Goal: Check status: Check status

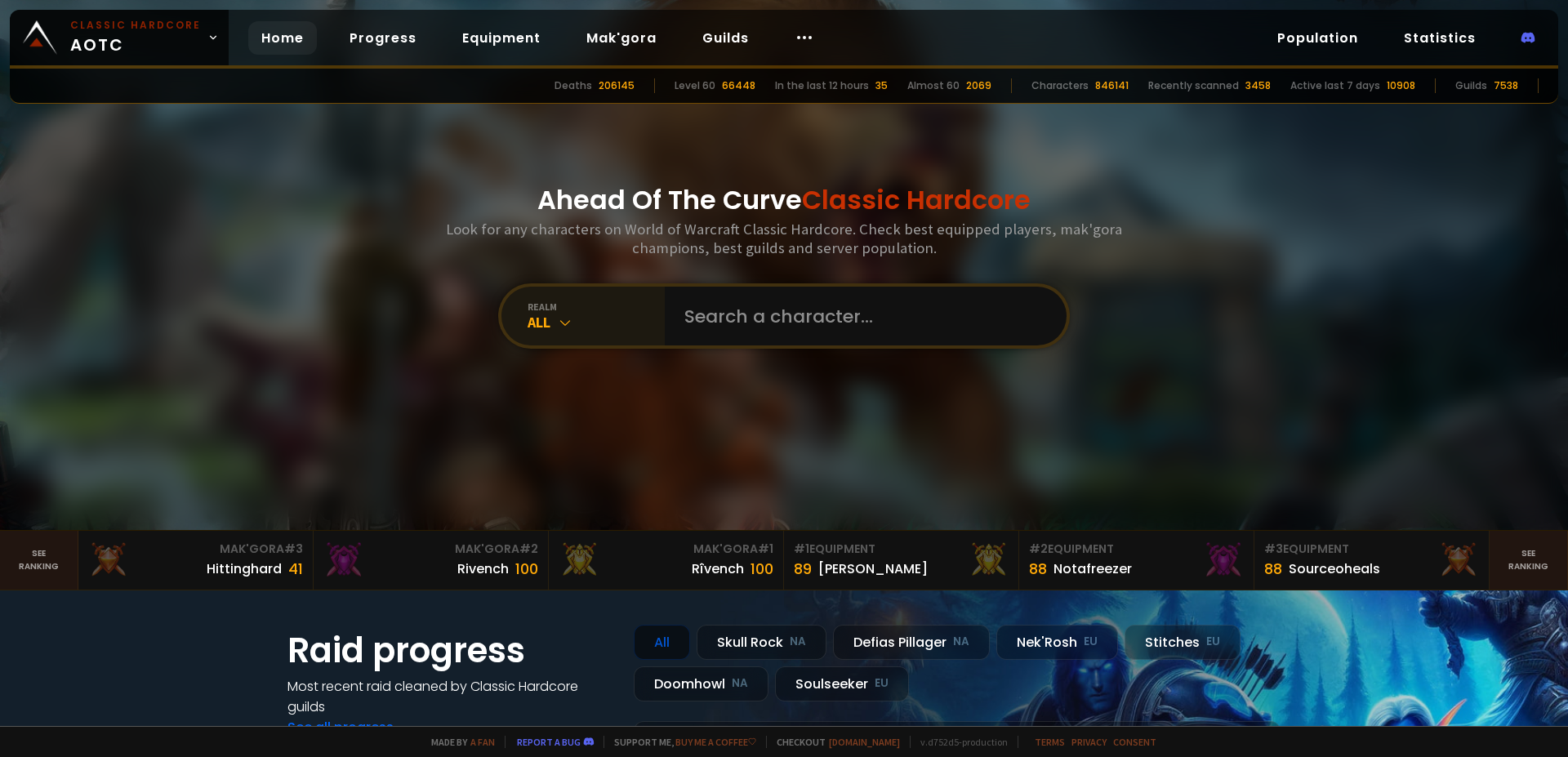
click at [650, 297] on div "realm All" at bounding box center [582, 316] width 163 height 59
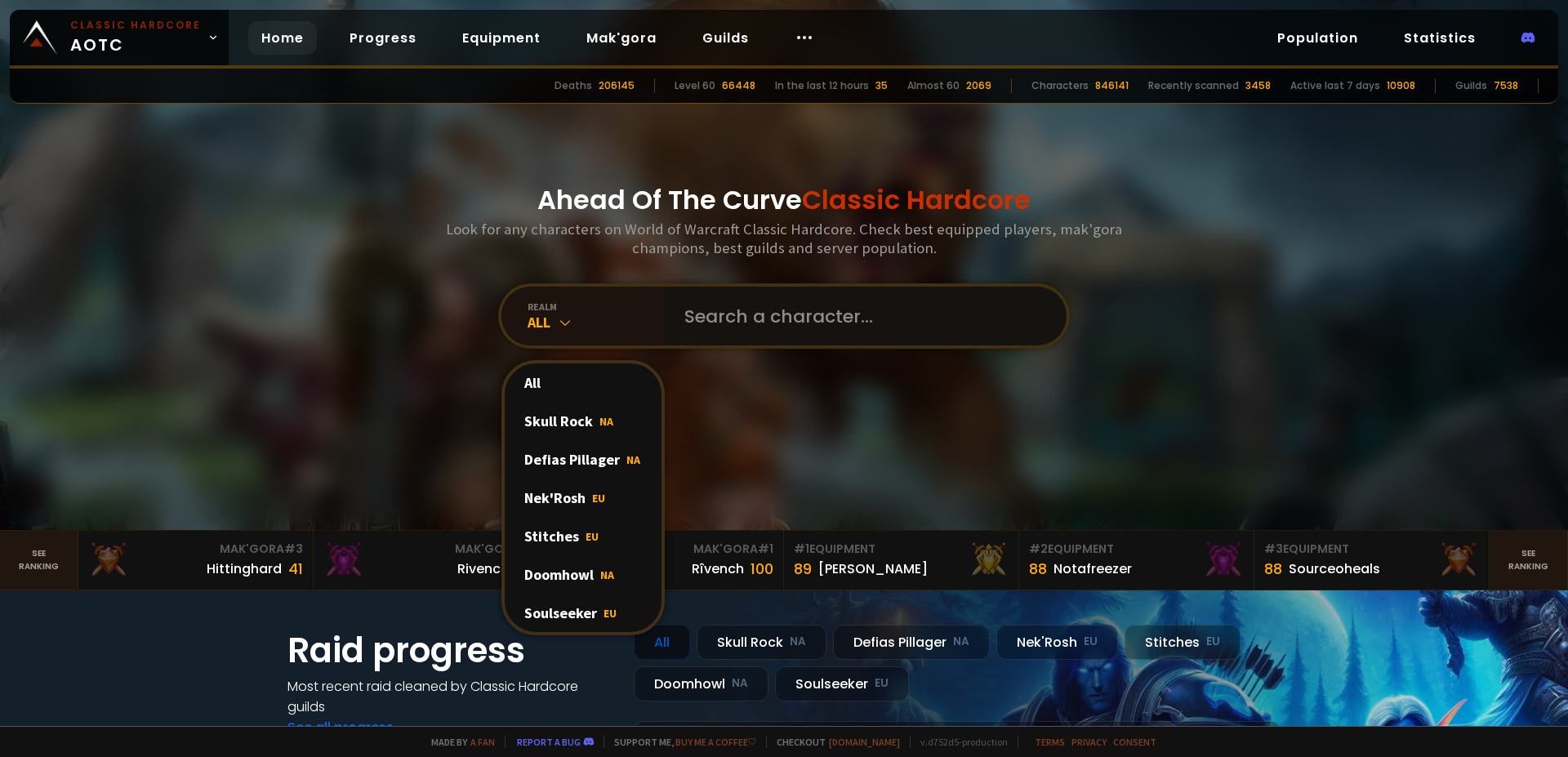
drag, startPoint x: 713, startPoint y: 298, endPoint x: 700, endPoint y: 302, distance: 13.6
click at [713, 299] on input "text" at bounding box center [860, 316] width 373 height 59
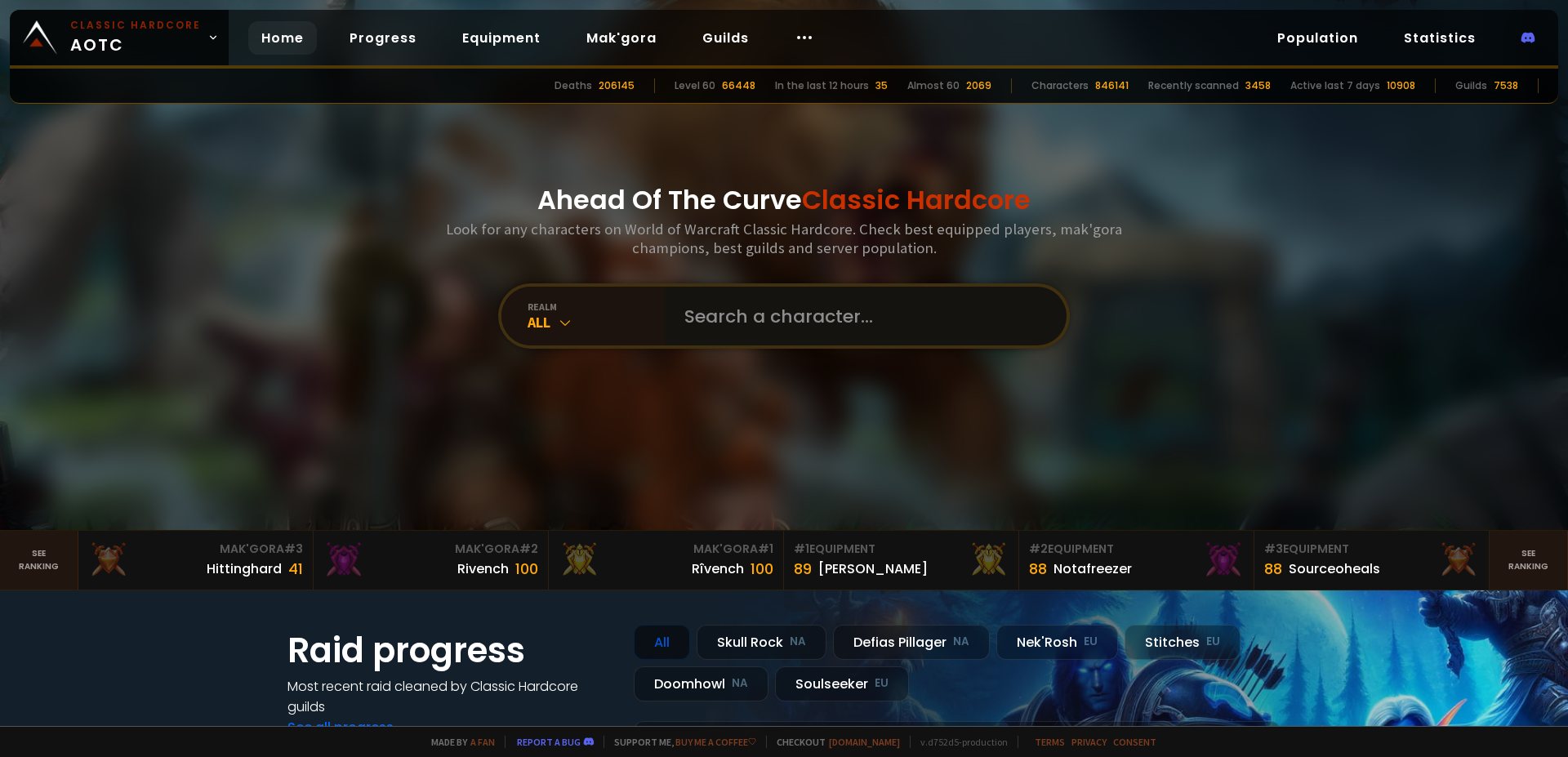
type input "n"
type input "mingmingming"
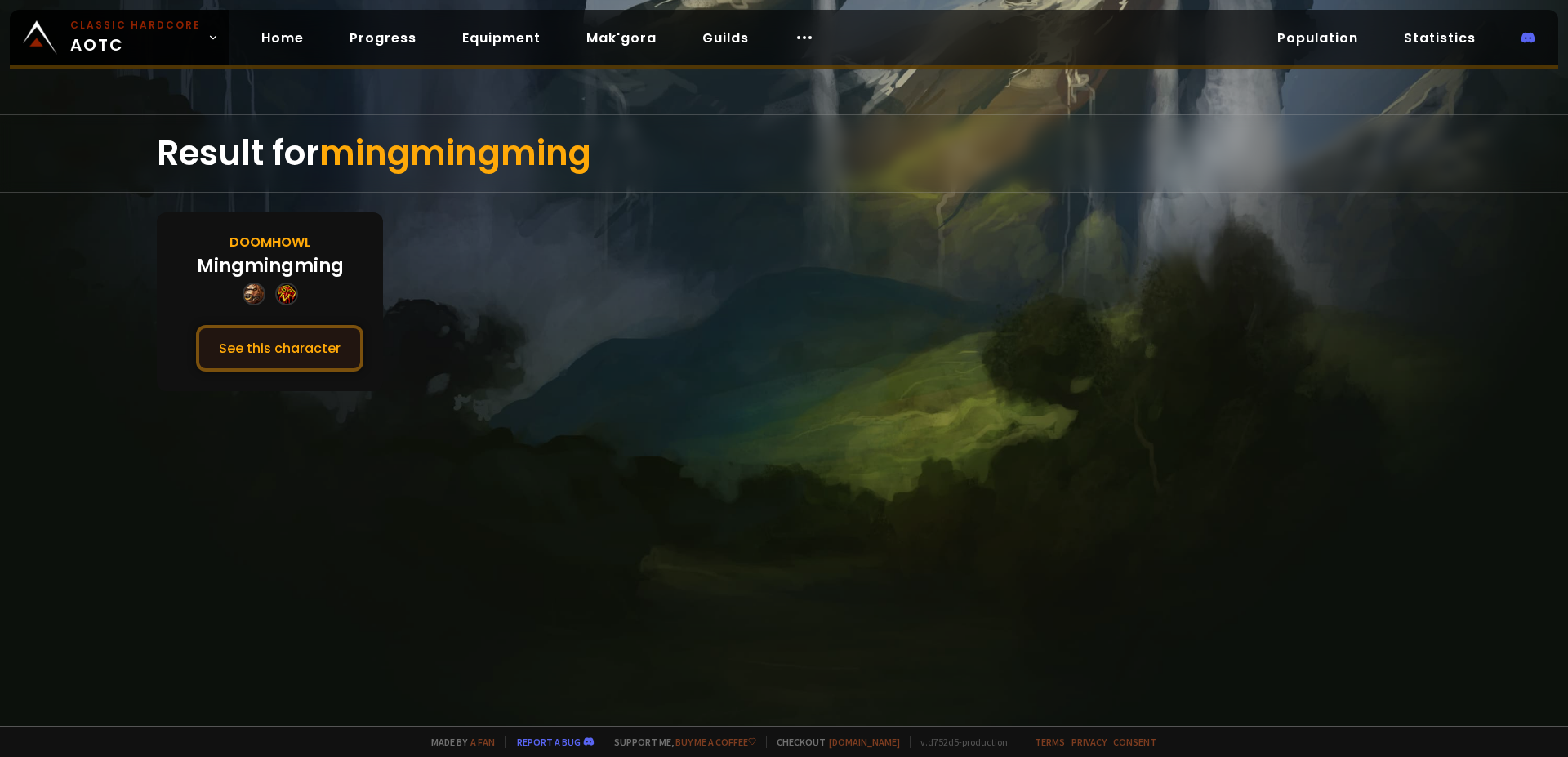
click at [251, 339] on button "See this character" at bounding box center [280, 348] width 168 height 46
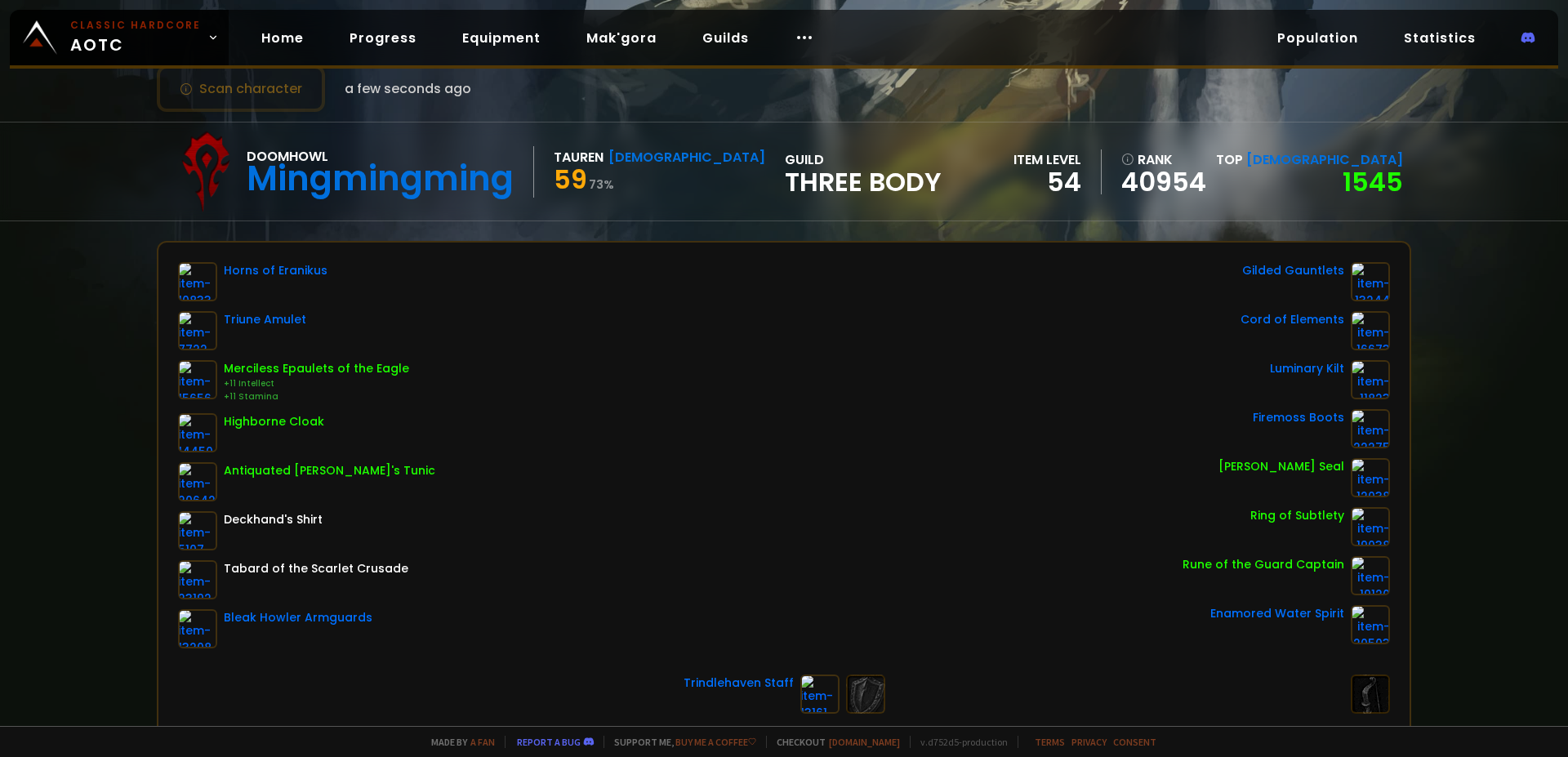
scroll to position [150, 0]
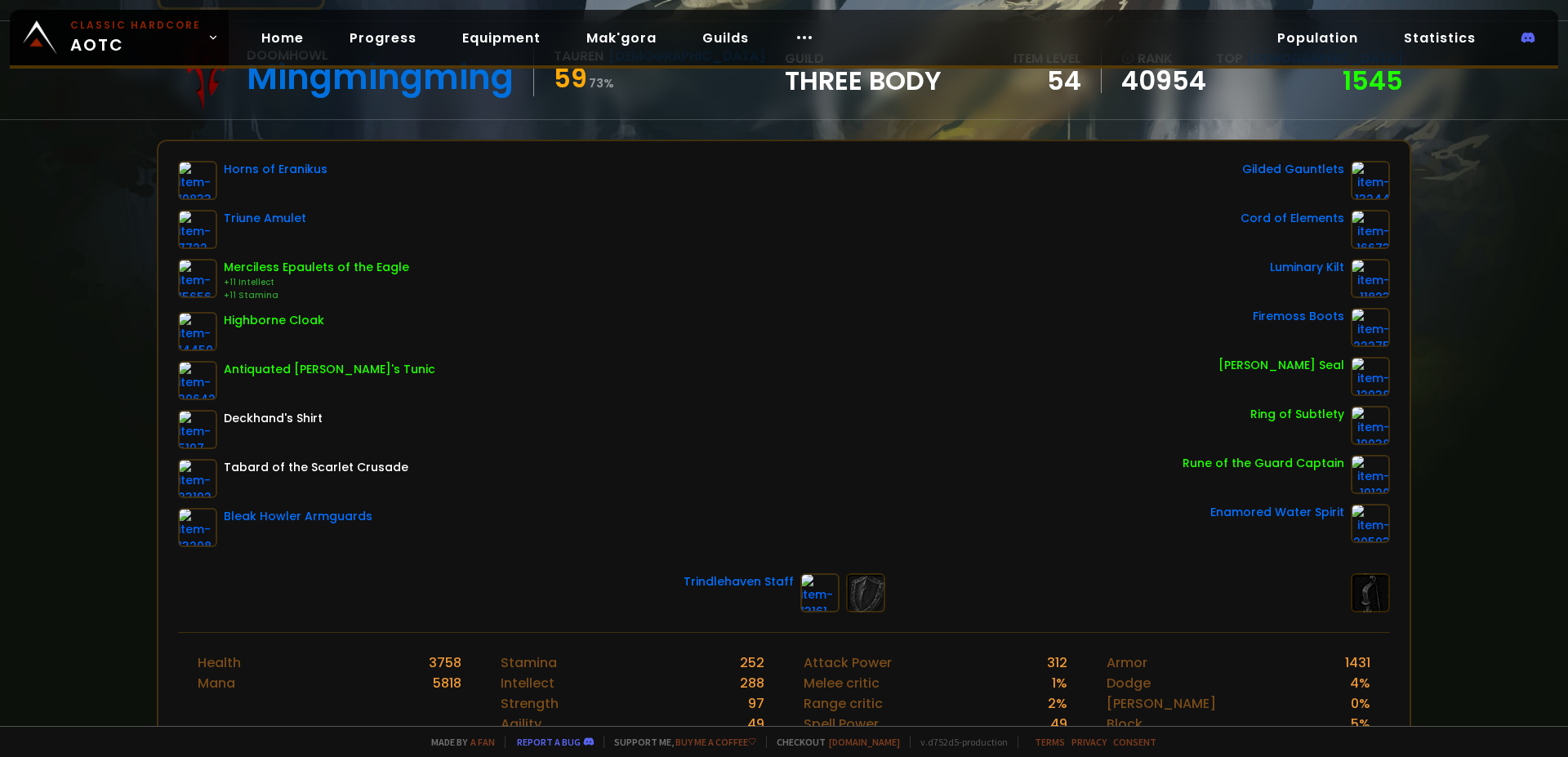
click at [610, 437] on div "Horns of Eranikus Triune Amulet Merciless Epaulets of the Eagle +11 Intellect +…" at bounding box center [784, 354] width 1212 height 386
click at [1520, 465] on div "Scan character a few seconds ago Doomhowl Mingmingming Tauren Shaman 59 73 % gu…" at bounding box center [784, 363] width 1568 height 726
